Goal: Task Accomplishment & Management: Complete application form

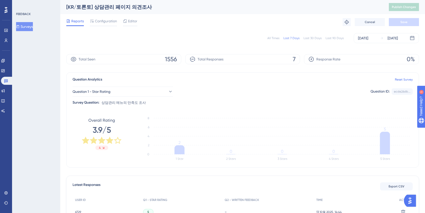
click at [33, 58] on div "FEEDBACK Surveys" at bounding box center [36, 106] width 48 height 213
click at [11, 8] on div "Performance Users Engagement Widgets Feedback Product Updates Knowledge Base AI…" at bounding box center [6, 106] width 12 height 213
click at [6, 8] on icon at bounding box center [6, 10] width 3 height 6
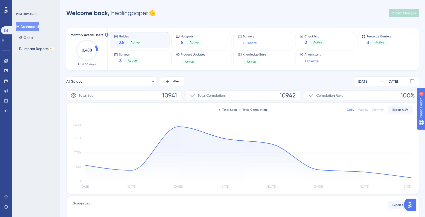
click at [29, 112] on div "PERFORMANCE Dashboard Goals Impact Reports BETA" at bounding box center [36, 108] width 48 height 217
click at [47, 102] on div "PERFORMANCE Dashboard Goals Impact Reports BETA" at bounding box center [36, 108] width 48 height 217
click at [112, 87] on div "All Guides Filter [DATE] [DATE] Total Seen 10941 Total Completion 10942 Complet…" at bounding box center [242, 171] width 352 height 191
click at [112, 85] on button "All Guides" at bounding box center [110, 81] width 89 height 10
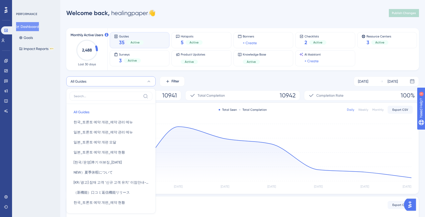
scroll to position [30, 0]
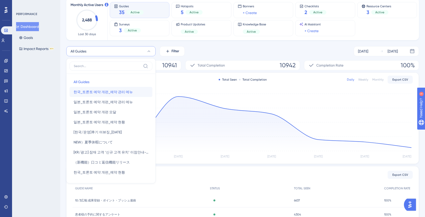
click at [118, 95] on span "한국_토론토 예약 개편_예약 관리 메뉴" at bounding box center [102, 92] width 59 height 6
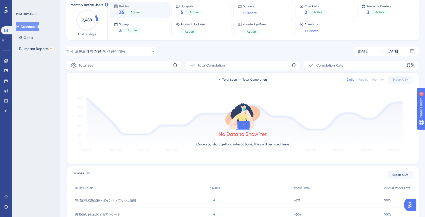
click at [116, 45] on div "Monthly Active Users 2,488 Last 30 days Guides 35 Active Hotspots 5 Active Bann…" at bounding box center [242, 115] width 352 height 246
click at [117, 46] on button "한국_토론토 예약 개편_예약 관리 메뉴" at bounding box center [110, 51] width 89 height 10
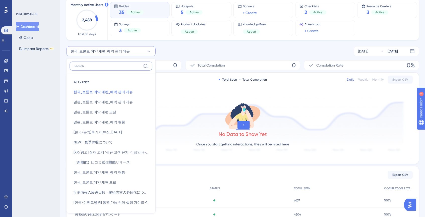
scroll to position [52, 0]
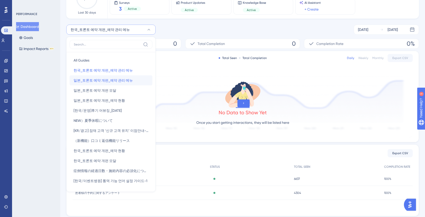
click at [120, 80] on span "일본_토론토 예약 개편_예약 관리 메뉴" at bounding box center [102, 80] width 59 height 6
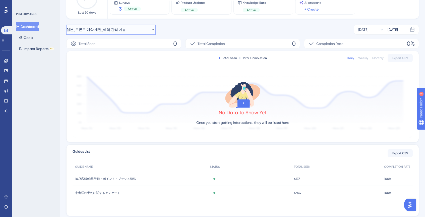
click at [122, 34] on button "일본_토론토 예약 개편_예약 관리 메뉴" at bounding box center [110, 30] width 89 height 10
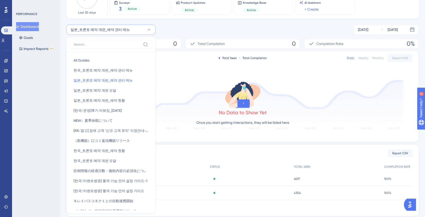
scroll to position [51, 0]
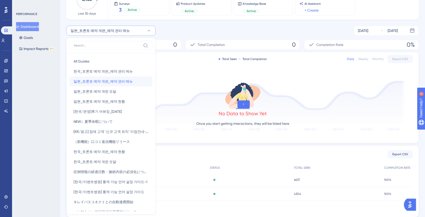
click at [112, 86] on button "일본_토론토 예약 개편_예약 관리 메뉴 일본_토론토 예약 개편_예약 관리 메뉴" at bounding box center [110, 81] width 83 height 10
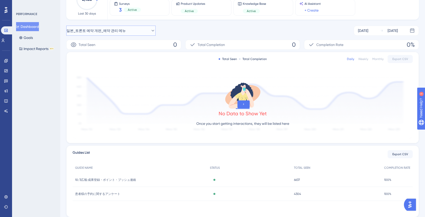
click at [111, 31] on span "일본_토론토 예약 개편_예약 관리 메뉴" at bounding box center [95, 31] width 59 height 6
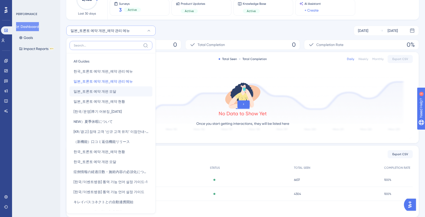
scroll to position [61, 0]
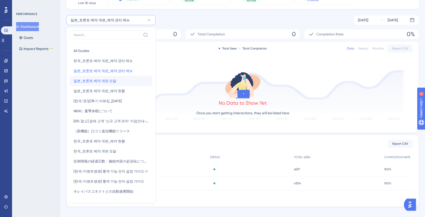
click at [109, 81] on span "일본_토론토 예약 개편 모달" at bounding box center [94, 81] width 43 height 6
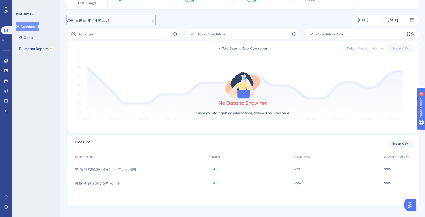
click at [117, 22] on button "일본_토론토 예약 개편 모달" at bounding box center [110, 20] width 89 height 10
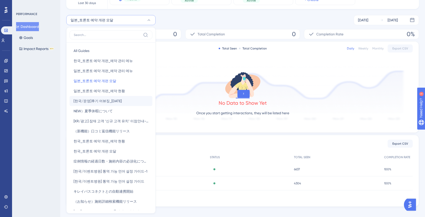
scroll to position [66, 0]
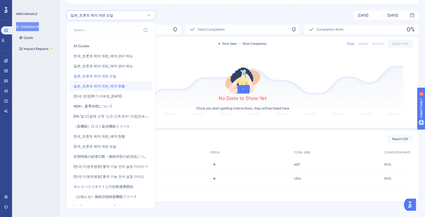
click at [117, 85] on span "일본_토론토 예약 개편_예약 현황" at bounding box center [98, 86] width 51 height 6
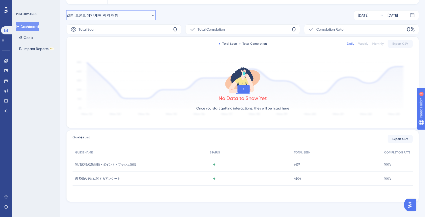
click at [122, 16] on button "일본_토론토 예약 개편_예약 현황" at bounding box center [110, 15] width 89 height 10
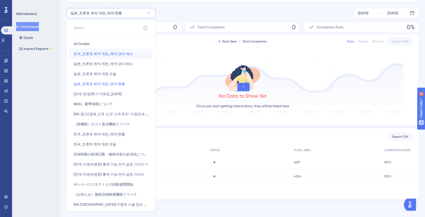
click at [122, 56] on span "한국_토론토 예약 개편_예약 관리 메뉴" at bounding box center [102, 54] width 59 height 6
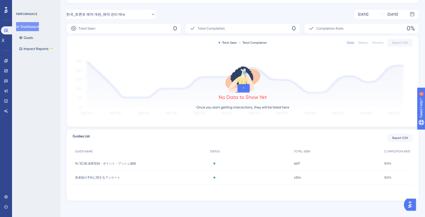
scroll to position [67, 0]
click at [111, 166] on div "10/3広報:成果登録・ポイント・プッシュ連絡 10/3広報:成果登録・ポイント・プッシュ連絡" at bounding box center [139, 163] width 135 height 14
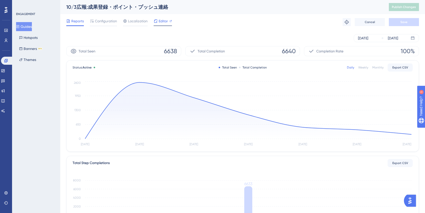
click at [160, 24] on span "Editor" at bounding box center [163, 21] width 9 height 6
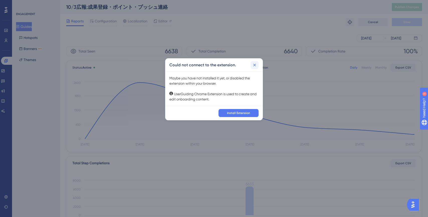
click at [258, 62] on button at bounding box center [255, 65] width 8 height 8
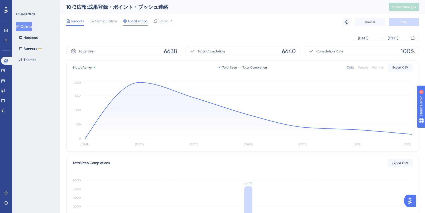
click at [140, 25] on div "Localization" at bounding box center [135, 22] width 25 height 8
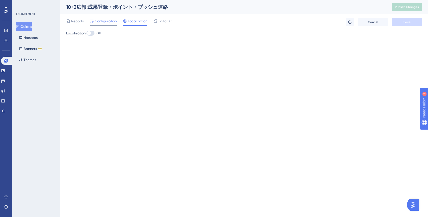
click at [106, 25] on div "Configuration" at bounding box center [103, 22] width 27 height 8
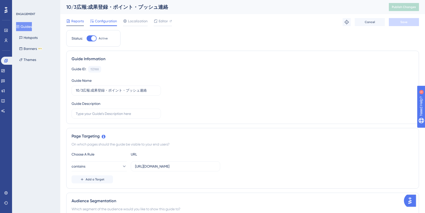
click at [81, 24] on span "Reports" at bounding box center [77, 21] width 13 height 6
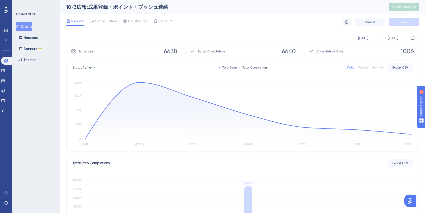
click at [361, 66] on div "Weekly" at bounding box center [363, 67] width 10 height 4
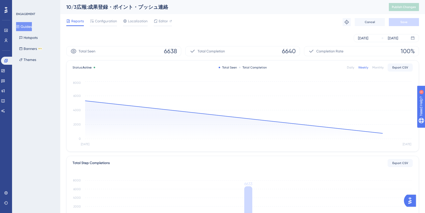
click at [349, 65] on div "Daily" at bounding box center [350, 67] width 7 height 4
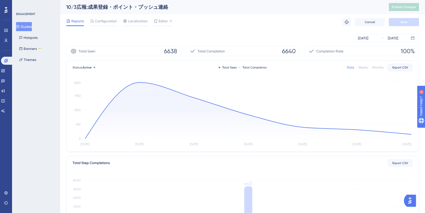
click at [126, 32] on div "[DATE] [DATE]" at bounding box center [242, 38] width 352 height 16
click at [161, 24] on span "Editor" at bounding box center [163, 21] width 9 height 6
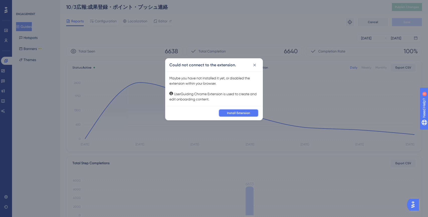
click at [244, 114] on span "Install Extension" at bounding box center [238, 113] width 23 height 4
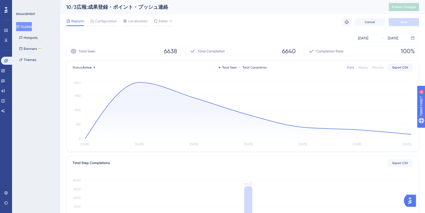
click at [37, 113] on div "ENGAGEMENT Guides Hotspots Banners BETA Themes" at bounding box center [36, 106] width 48 height 213
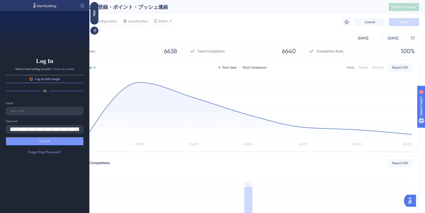
click at [47, 116] on div "Email Password LOG IN Forgot Your Password?" at bounding box center [44, 128] width 77 height 54
click at [47, 113] on label at bounding box center [44, 111] width 77 height 8
click at [47, 113] on input "text" at bounding box center [44, 111] width 69 height 4
paste input "[EMAIL_ADDRESS][DOMAIN_NAME]"
type input "[EMAIL_ADDRESS][DOMAIN_NAME]"
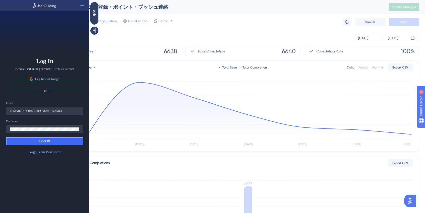
click at [58, 142] on button "LOG IN" at bounding box center [44, 141] width 77 height 8
click at [85, 5] on button at bounding box center [82, 6] width 8 height 8
click at [73, 19] on span "Close the Builder" at bounding box center [62, 18] width 21 height 4
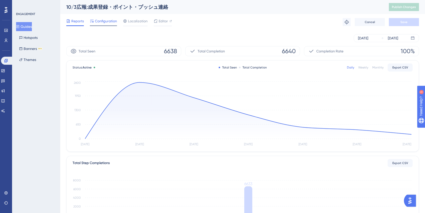
click at [104, 23] on span "Configuration" at bounding box center [106, 21] width 22 height 6
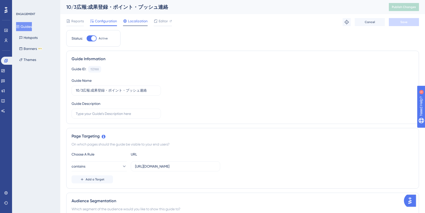
click at [131, 22] on span "Localization" at bounding box center [138, 21] width 20 height 6
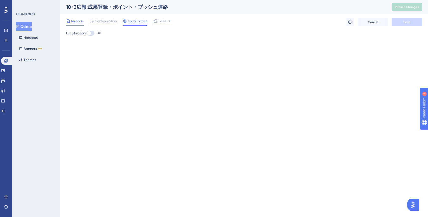
click at [67, 24] on div at bounding box center [68, 21] width 4 height 6
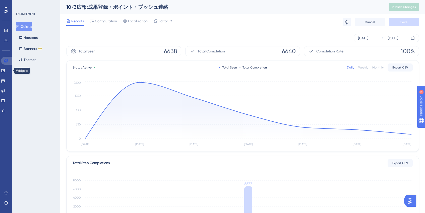
click at [8, 59] on icon at bounding box center [6, 61] width 4 height 4
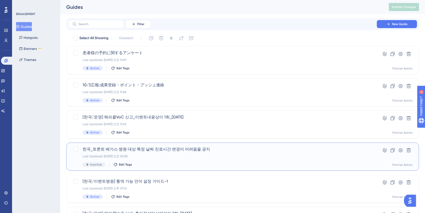
click at [188, 160] on div "한국_토론토 베가스 병원 대상 특정 날짜 진료시간 변경이 어려움을 공지 Last Updated: [DATE] 오전 09:20 Inactive …" at bounding box center [223, 156] width 280 height 21
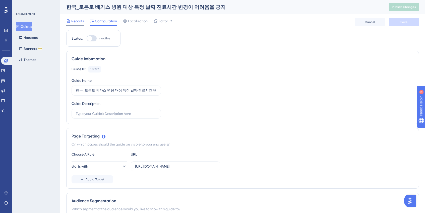
click at [81, 22] on span "Reports" at bounding box center [77, 21] width 13 height 6
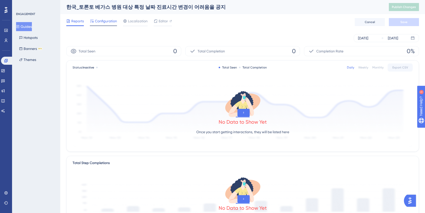
click at [113, 22] on span "Configuration" at bounding box center [106, 21] width 22 height 6
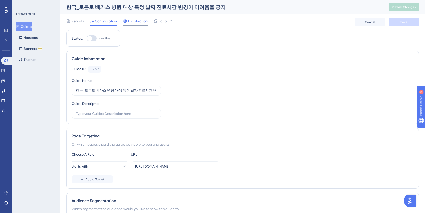
click at [136, 21] on span "Localization" at bounding box center [138, 21] width 20 height 6
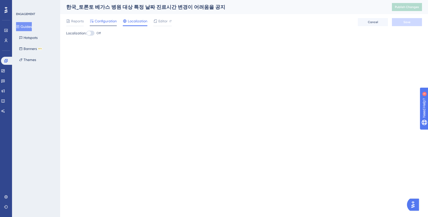
click at [103, 22] on span "Configuration" at bounding box center [106, 21] width 22 height 6
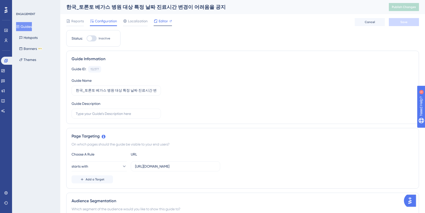
click at [155, 22] on icon at bounding box center [156, 21] width 4 height 4
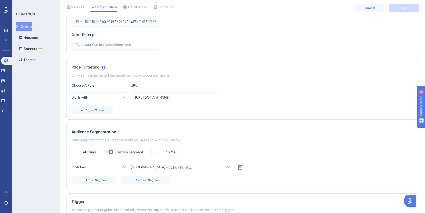
scroll to position [72, 0]
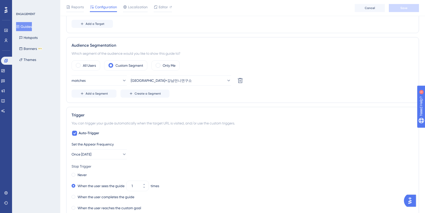
scroll to position [158, 0]
click at [11, 62] on link at bounding box center [7, 61] width 12 height 8
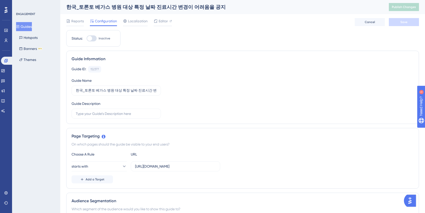
click at [6, 10] on icon at bounding box center [6, 10] width 3 height 6
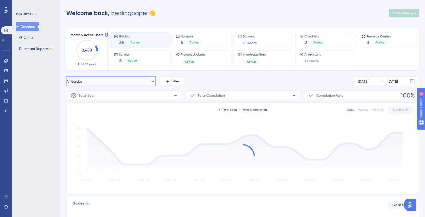
click at [100, 85] on button "All Guides" at bounding box center [110, 81] width 89 height 10
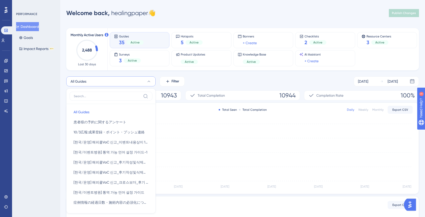
scroll to position [38, 0]
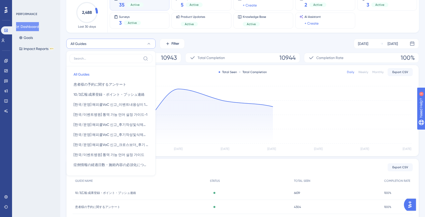
click at [37, 93] on div "PERFORMANCE Dashboard Goals Impact Reports BETA" at bounding box center [36, 108] width 48 height 217
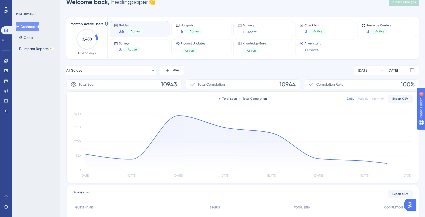
scroll to position [0, 0]
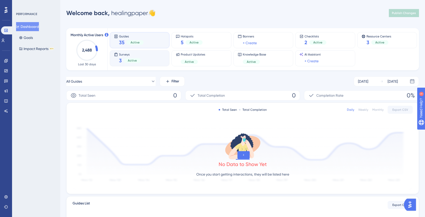
click at [149, 56] on div "Surveys 3 Active" at bounding box center [139, 58] width 51 height 12
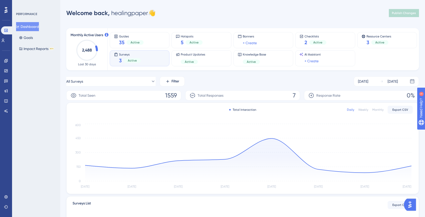
click at [212, 84] on div "All Surveys Filter [DATE] [DATE]" at bounding box center [242, 81] width 352 height 10
click at [4, 82] on icon at bounding box center [6, 81] width 4 height 3
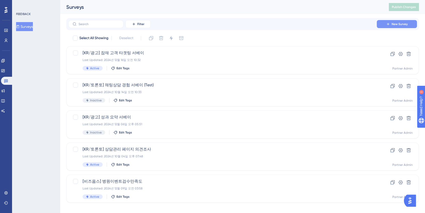
click at [394, 24] on span "New Survey" at bounding box center [399, 24] width 16 height 4
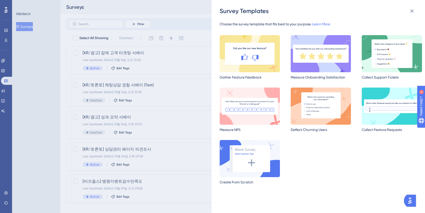
click at [251, 104] on img at bounding box center [249, 106] width 60 height 37
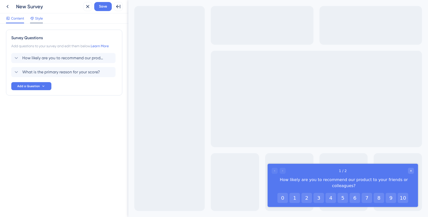
click at [37, 19] on span "Style" at bounding box center [39, 18] width 8 height 6
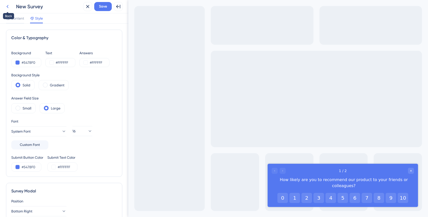
click at [7, 8] on icon at bounding box center [8, 7] width 6 height 6
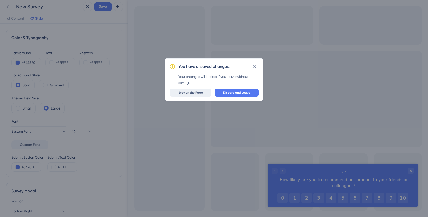
click at [197, 92] on span "Stay on the Page" at bounding box center [191, 93] width 25 height 4
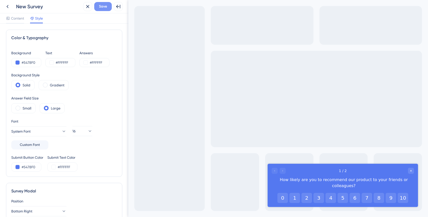
click at [103, 7] on span "Save" at bounding box center [103, 7] width 8 height 6
click at [87, 5] on icon at bounding box center [88, 7] width 6 height 6
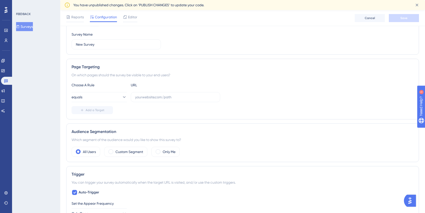
scroll to position [62, 0]
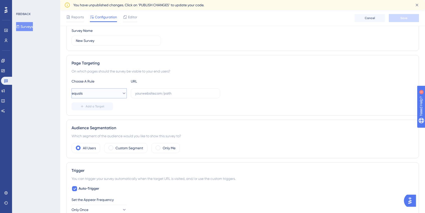
click at [102, 93] on button "equals" at bounding box center [98, 93] width 55 height 10
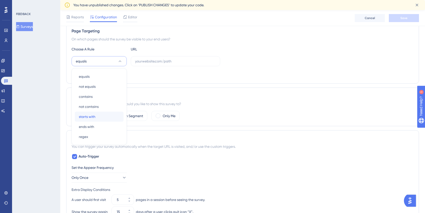
click at [99, 116] on div "starts with starts with" at bounding box center [99, 117] width 41 height 10
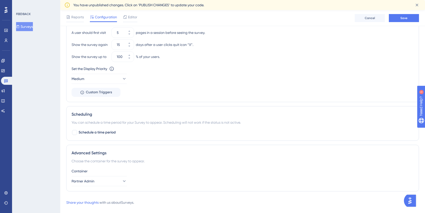
scroll to position [270, 0]
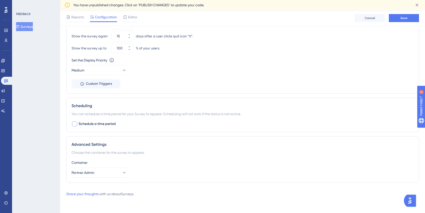
click at [80, 123] on span "Schedule a time period" at bounding box center [97, 124] width 37 height 6
checkbox input "true"
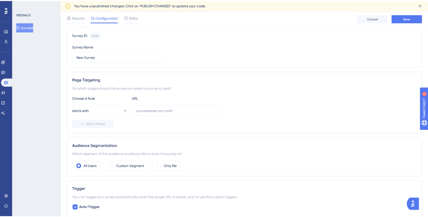
scroll to position [0, 0]
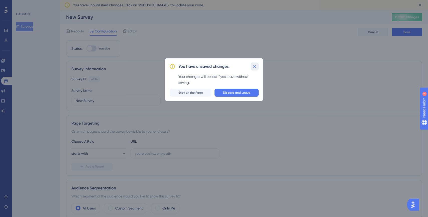
click at [255, 65] on icon at bounding box center [254, 66] width 5 height 5
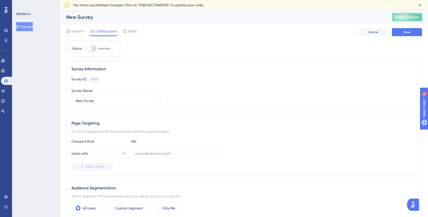
scroll to position [13, 0]
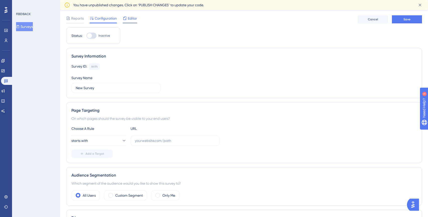
click at [130, 15] on span "Editor" at bounding box center [132, 18] width 9 height 6
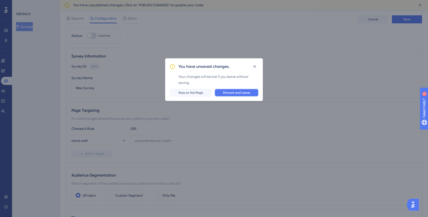
click at [253, 91] on button "Discard and Leave" at bounding box center [237, 93] width 44 height 8
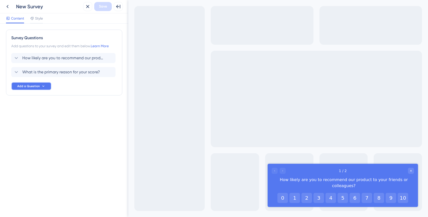
click at [29, 82] on button "Add a Question" at bounding box center [31, 86] width 40 height 8
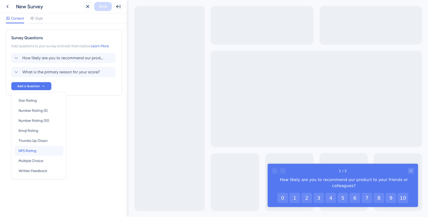
click at [29, 149] on span "NPS Rating" at bounding box center [28, 150] width 18 height 6
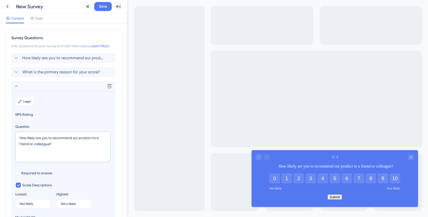
click at [262, 159] on div at bounding box center [263, 157] width 14 height 6
click at [260, 158] on div "Go to Question 2" at bounding box center [259, 157] width 6 height 6
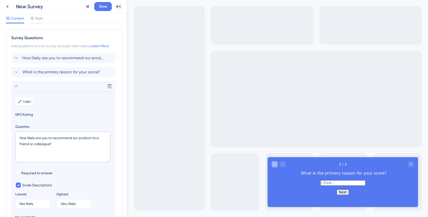
click at [275, 164] on icon "Go to Question 1" at bounding box center [274, 164] width 3 height 3
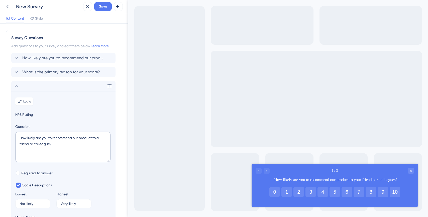
click at [265, 170] on div at bounding box center [263, 171] width 14 height 6
click at [307, 190] on button "3" at bounding box center [311, 192] width 11 height 10
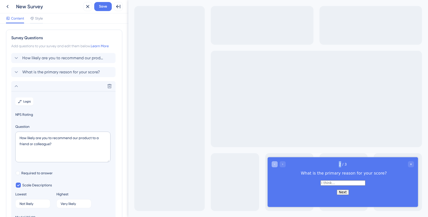
click at [272, 163] on div "Go to Question 1" at bounding box center [275, 164] width 6 height 6
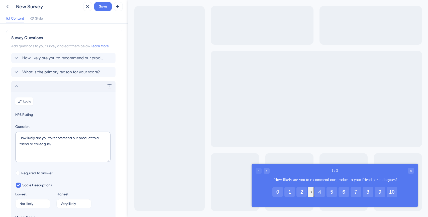
click at [19, 89] on icon at bounding box center [16, 86] width 6 height 6
